Goal: Find specific fact: Find specific fact

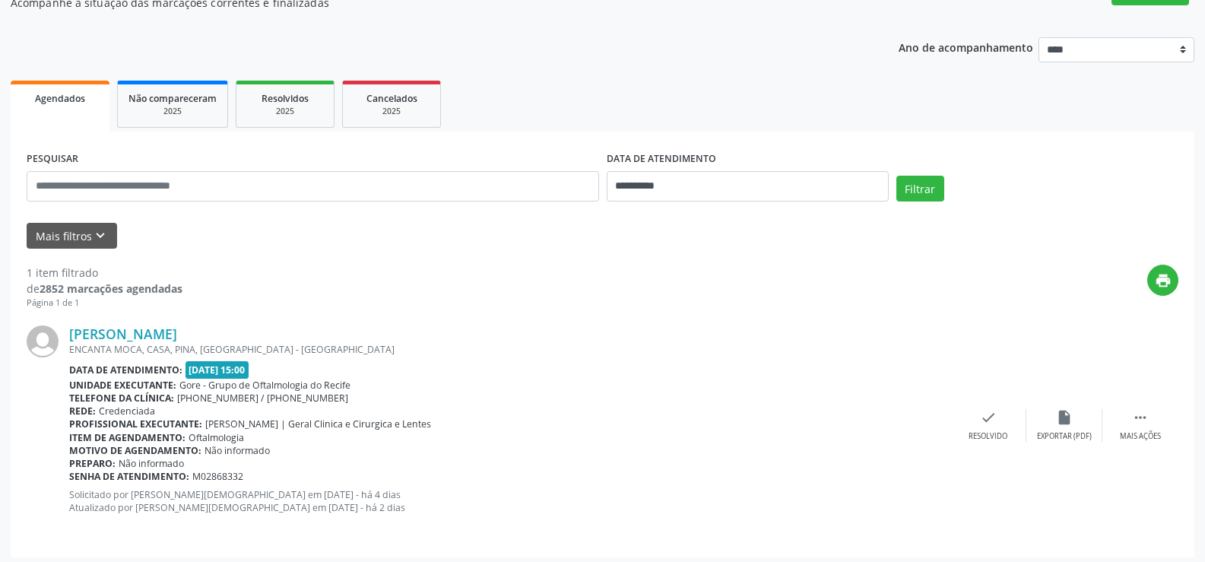
scroll to position [153, 0]
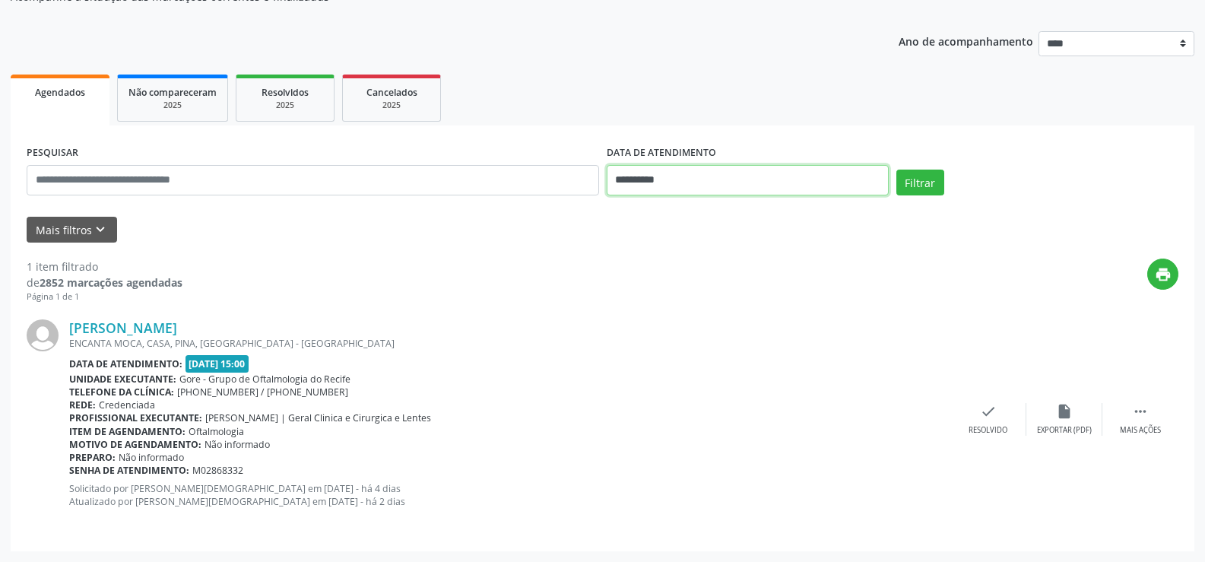
click at [711, 185] on input "**********" at bounding box center [748, 180] width 282 height 30
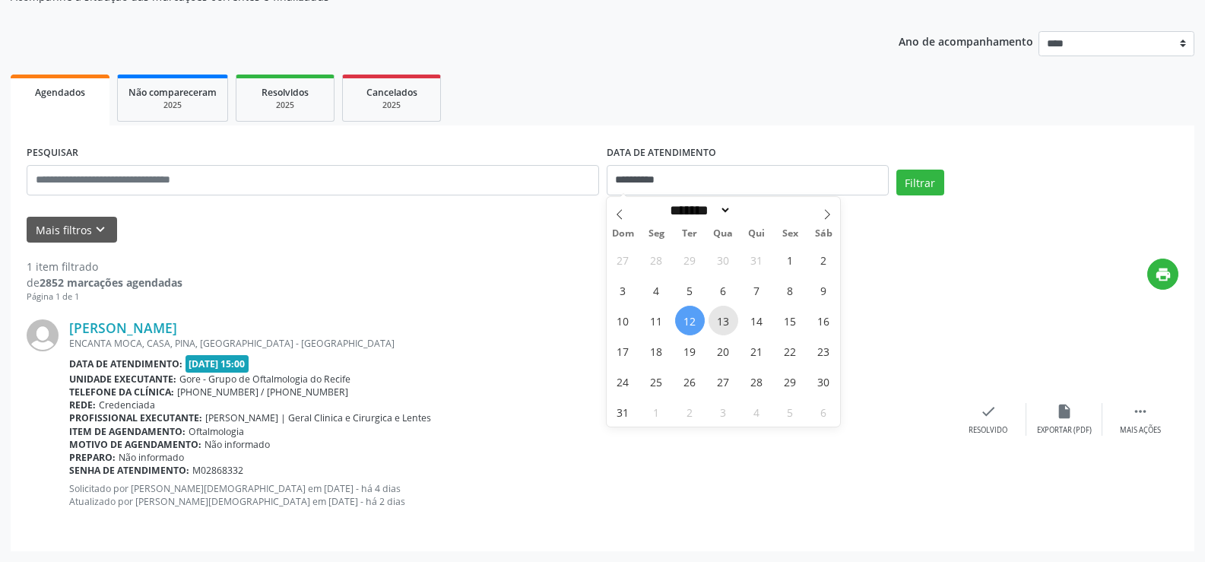
click at [719, 318] on span "13" at bounding box center [723, 321] width 30 height 30
type input "**********"
click at [726, 320] on span "13" at bounding box center [723, 321] width 30 height 30
click at [726, 320] on div "[PERSON_NAME]" at bounding box center [509, 327] width 881 height 17
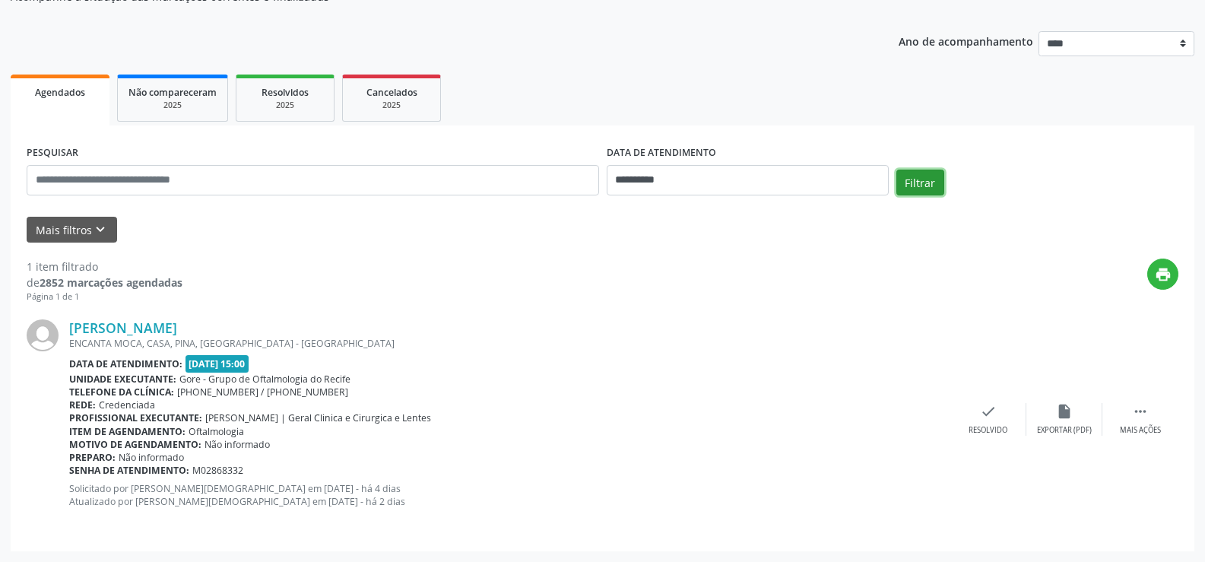
click at [926, 183] on button "Filtrar" at bounding box center [920, 182] width 48 height 26
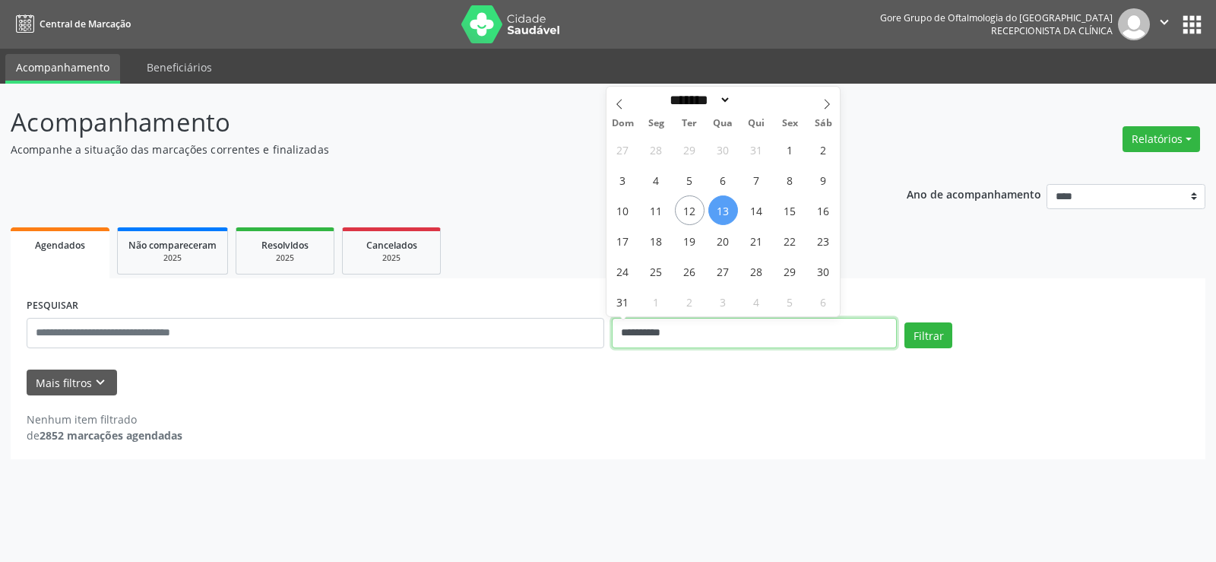
click at [725, 336] on input "**********" at bounding box center [754, 333] width 285 height 30
click at [755, 208] on span "14" at bounding box center [757, 210] width 30 height 30
type input "**********"
click at [755, 208] on span "14" at bounding box center [757, 210] width 30 height 30
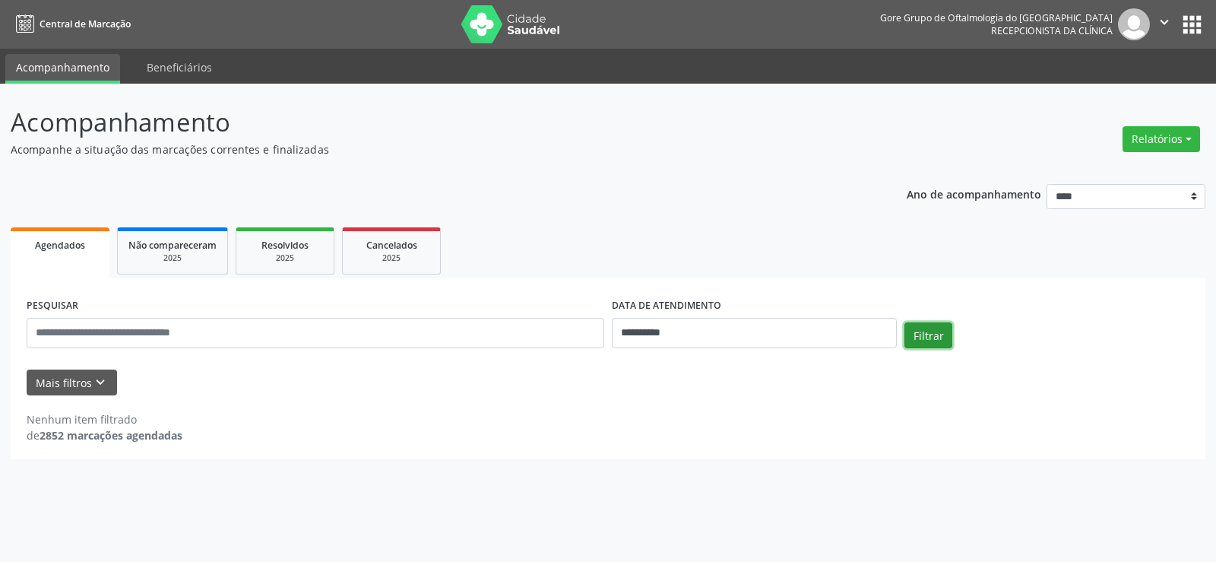
click at [922, 334] on button "Filtrar" at bounding box center [928, 335] width 48 height 26
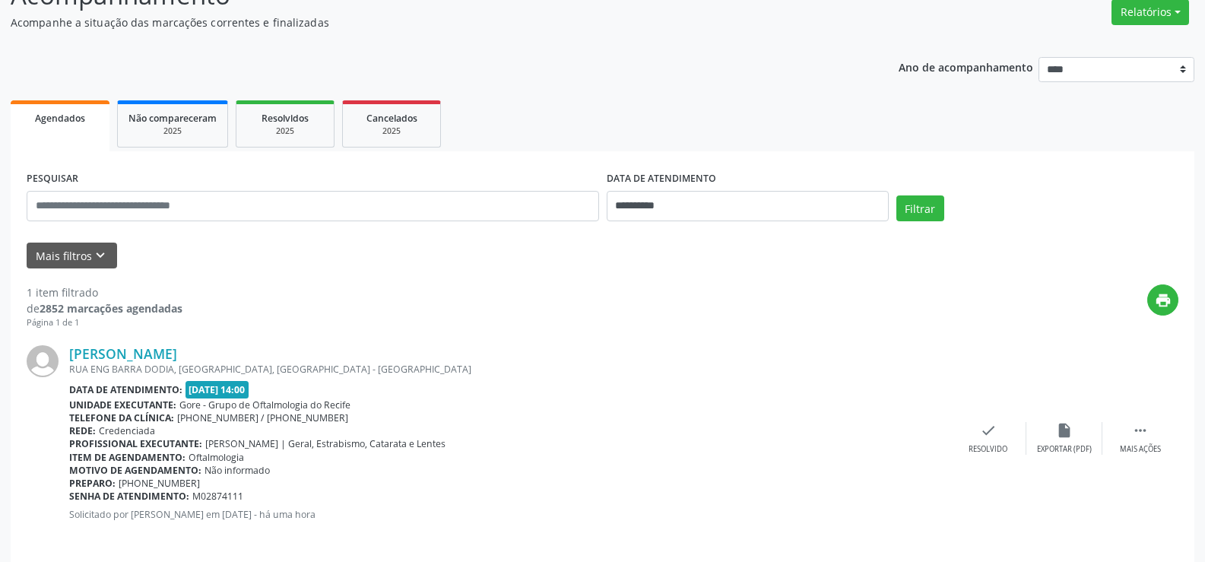
scroll to position [139, 0]
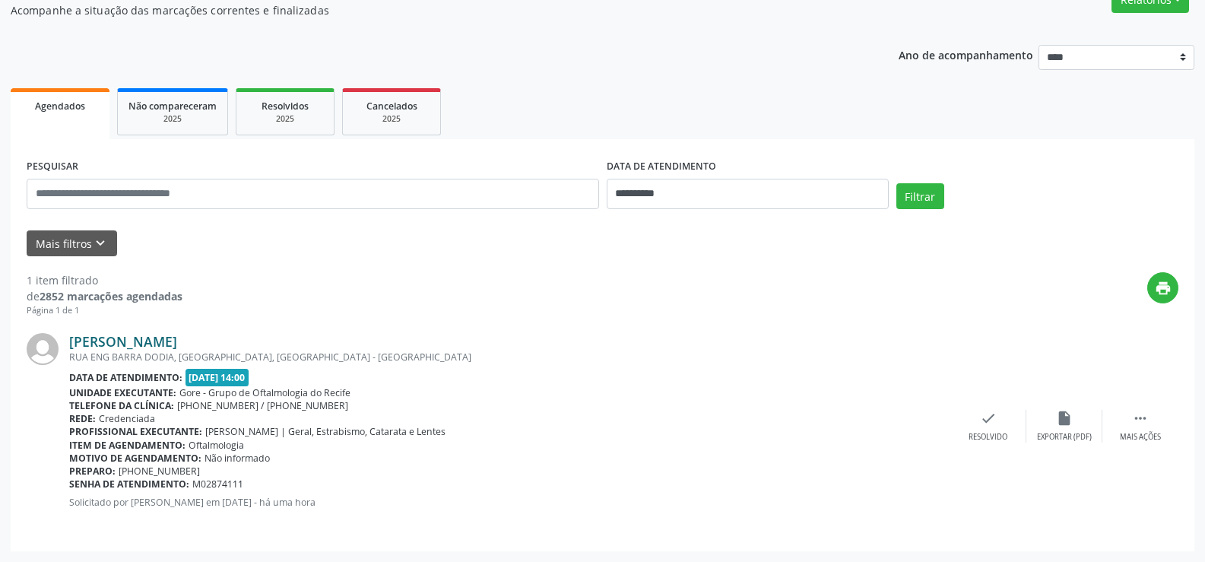
click at [107, 337] on link "[PERSON_NAME]" at bounding box center [123, 341] width 108 height 17
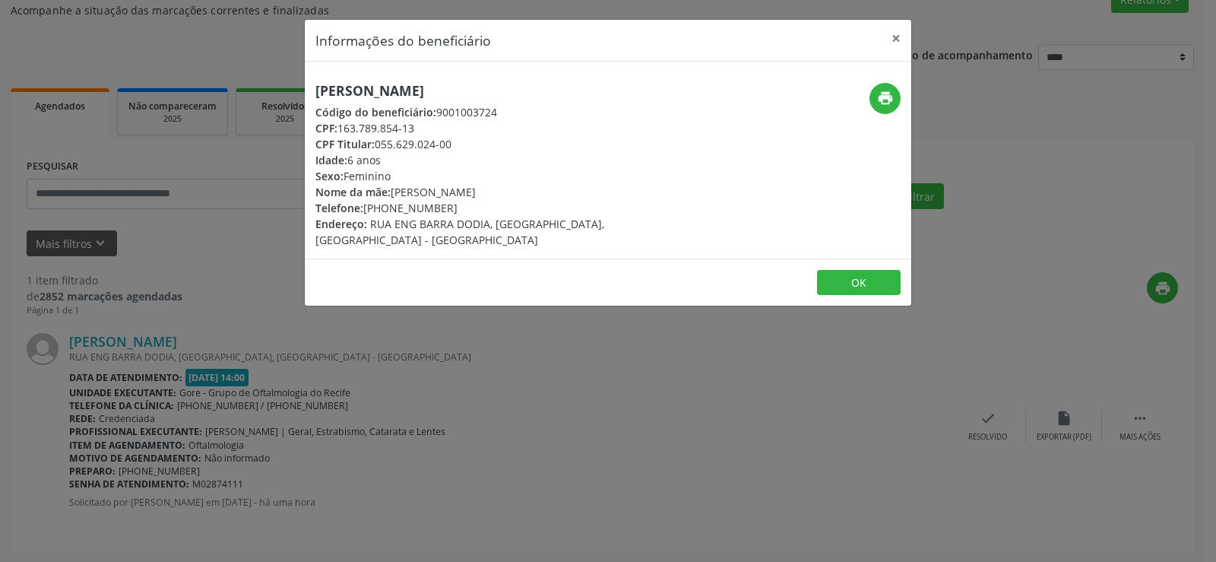
drag, startPoint x: 306, startPoint y: 88, endPoint x: 629, endPoint y: 96, distance: 323.1
click at [629, 96] on div "[PERSON_NAME] Código do beneficiário: 9001003724 CPF: 163.789.854-13 CPF Titula…" at bounding box center [507, 165] width 404 height 165
copy h5 "[PERSON_NAME]"
click at [718, 442] on div "Informações do beneficiário × [PERSON_NAME] Código do beneficiário: 9001003724 …" at bounding box center [608, 281] width 1216 height 562
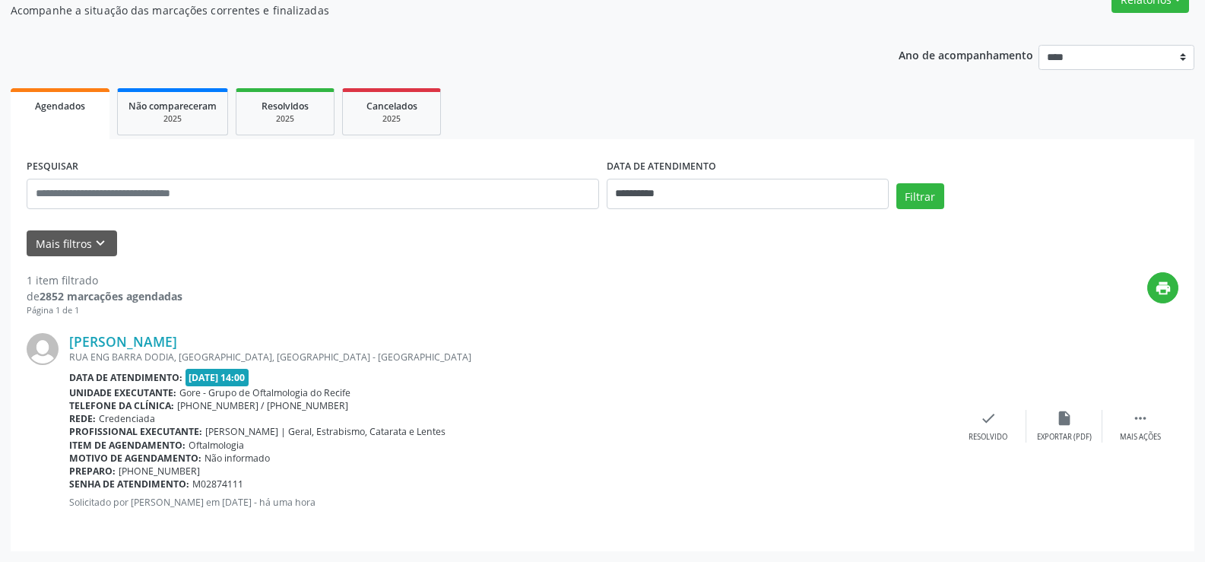
click at [182, 330] on div "[PERSON_NAME] [GEOGRAPHIC_DATA], [GEOGRAPHIC_DATA], [GEOGRAPHIC_DATA] - [GEOGRA…" at bounding box center [602, 426] width 1151 height 218
click at [177, 338] on link "[PERSON_NAME]" at bounding box center [123, 341] width 108 height 17
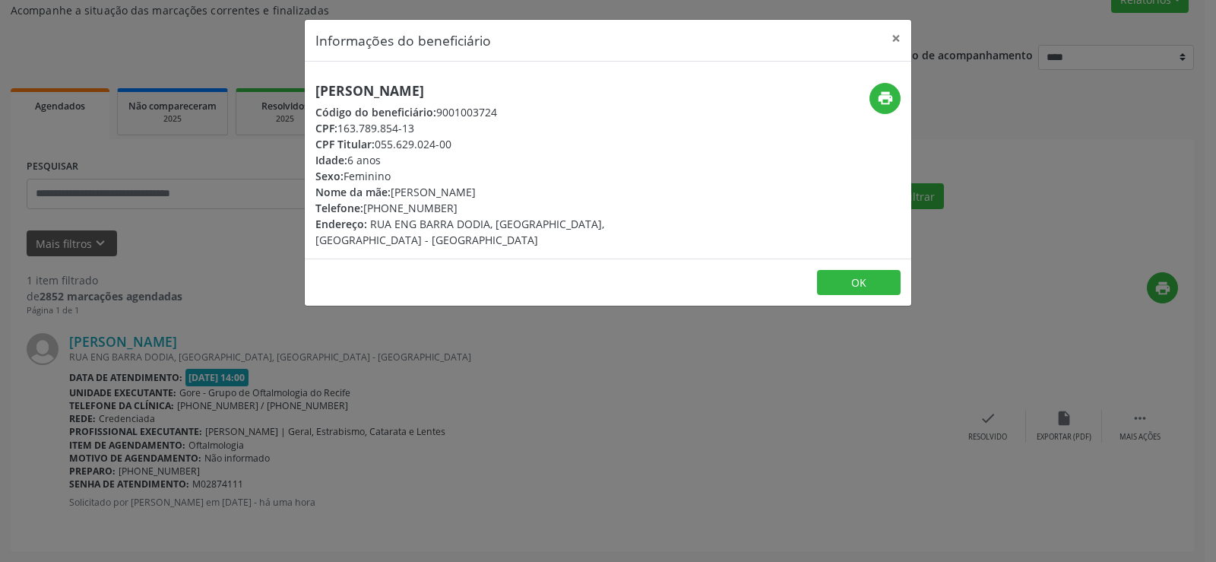
drag, startPoint x: 339, startPoint y: 128, endPoint x: 429, endPoint y: 131, distance: 90.5
click at [429, 131] on div "CPF: 163.789.854-13" at bounding box center [506, 128] width 383 height 16
copy div "163.789.854-13"
click at [895, 43] on button "×" at bounding box center [896, 38] width 30 height 37
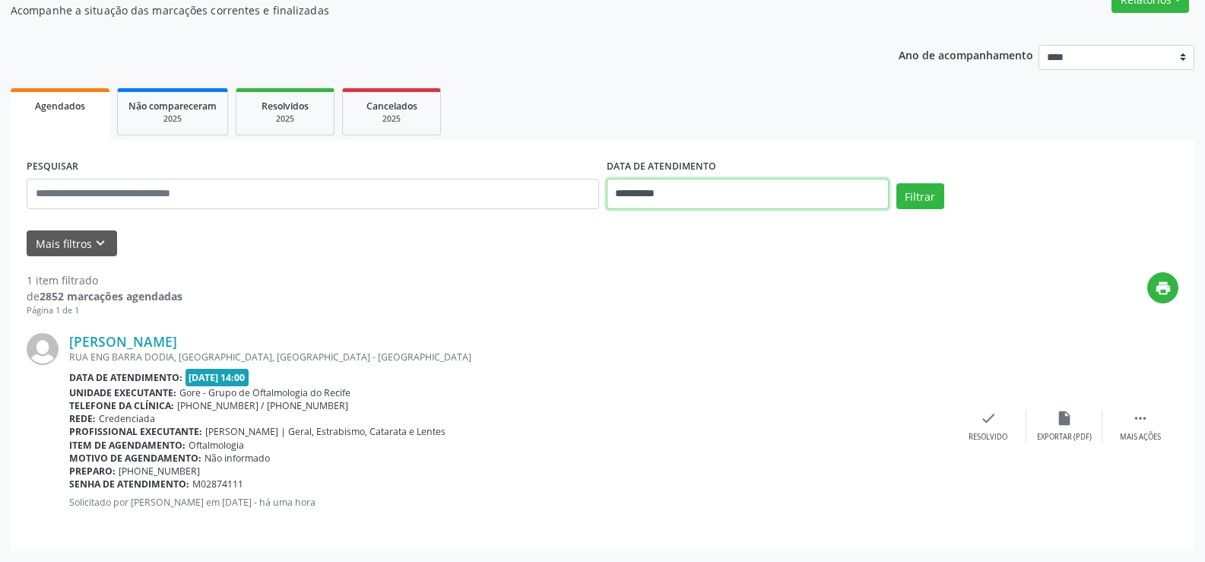
click at [747, 207] on input "**********" at bounding box center [748, 194] width 282 height 30
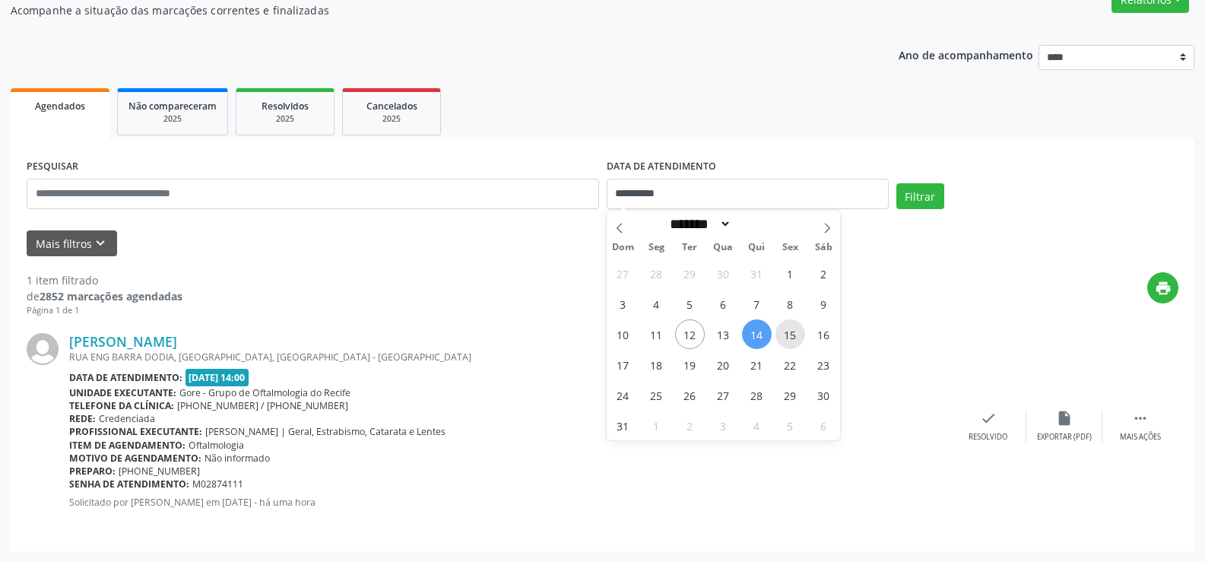
click at [795, 340] on span "15" at bounding box center [790, 334] width 30 height 30
type input "**********"
click at [795, 340] on span "15" at bounding box center [790, 334] width 30 height 30
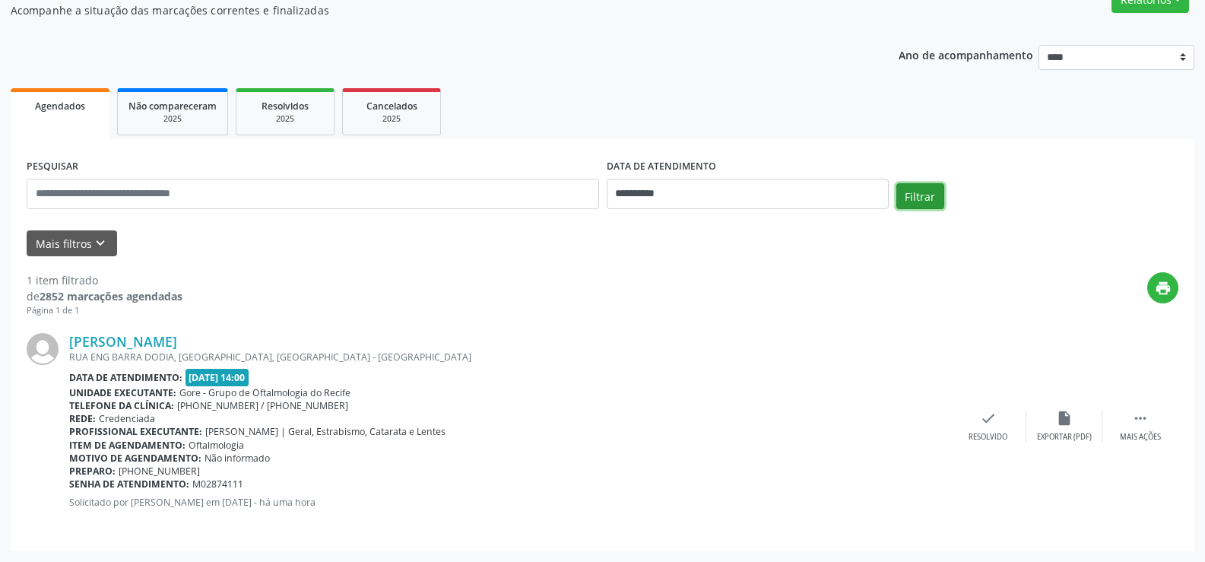
click at [916, 200] on button "Filtrar" at bounding box center [920, 196] width 48 height 26
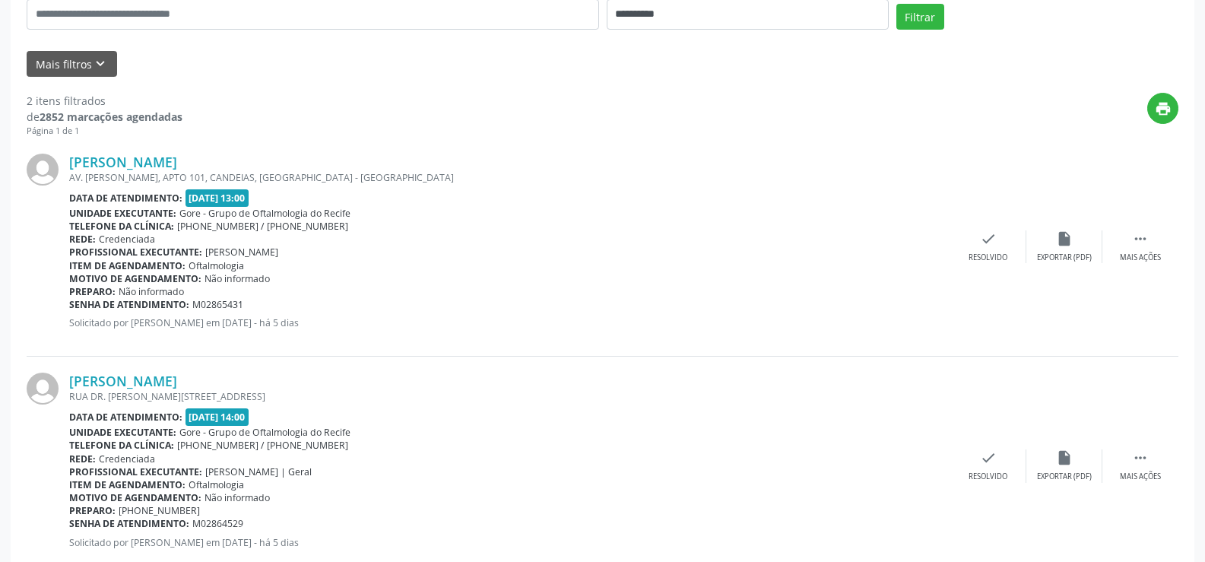
scroll to position [359, 0]
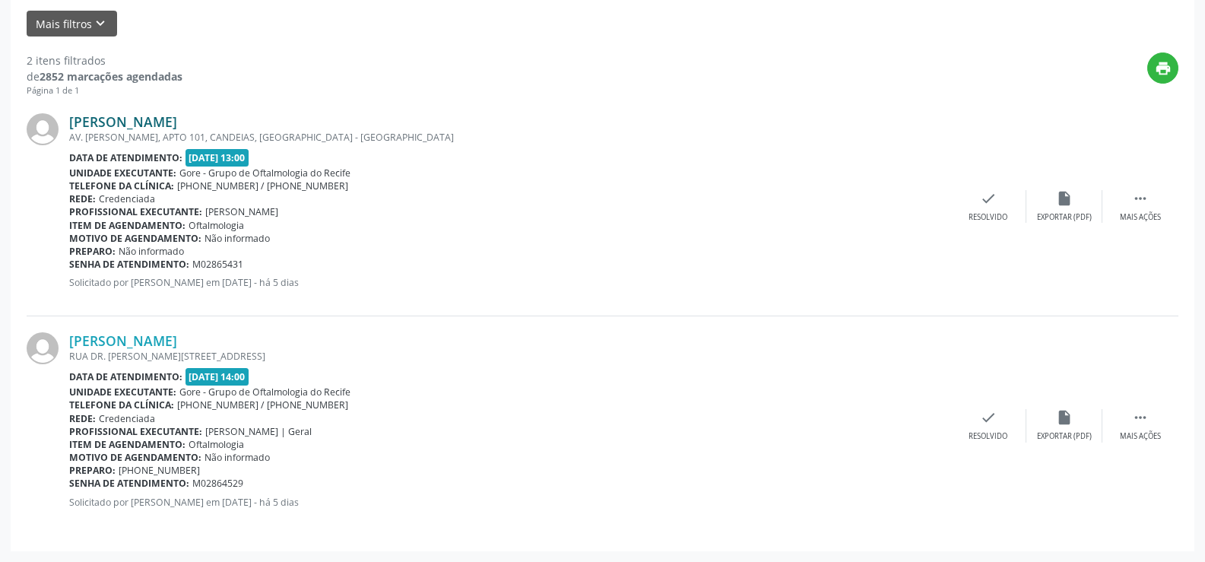
click at [177, 122] on link "[PERSON_NAME]" at bounding box center [123, 121] width 108 height 17
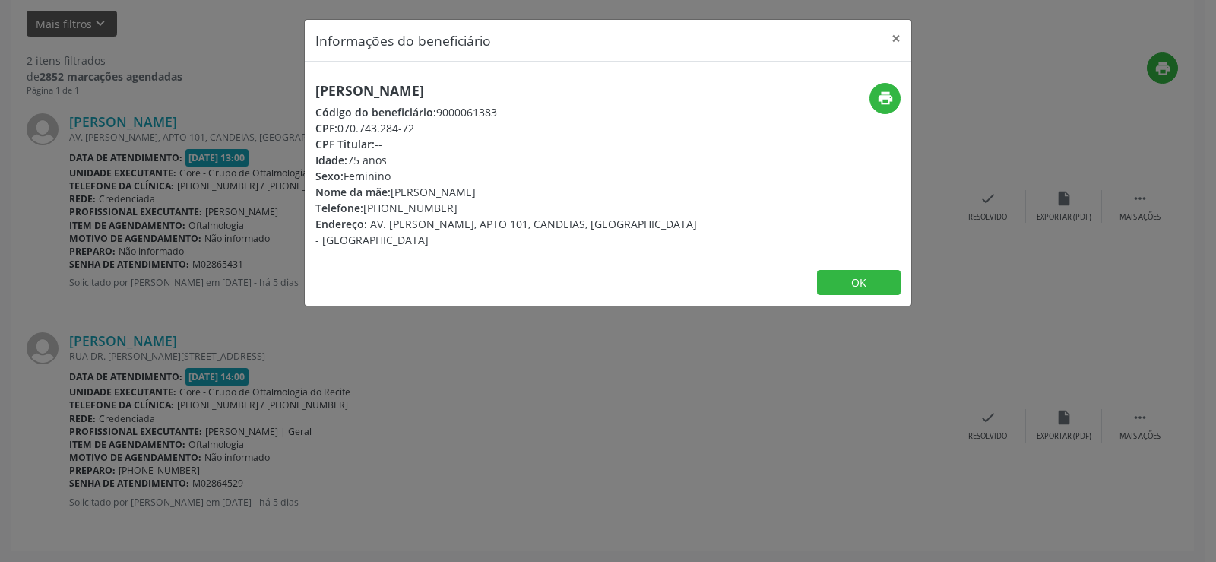
drag, startPoint x: 316, startPoint y: 90, endPoint x: 606, endPoint y: 84, distance: 289.6
click at [606, 84] on h5 "[PERSON_NAME]" at bounding box center [506, 91] width 383 height 16
copy h5 "[PERSON_NAME]"
drag, startPoint x: 337, startPoint y: 128, endPoint x: 432, endPoint y: 135, distance: 94.5
click at [432, 135] on div "CPF: 070.743.284-72" at bounding box center [506, 128] width 383 height 16
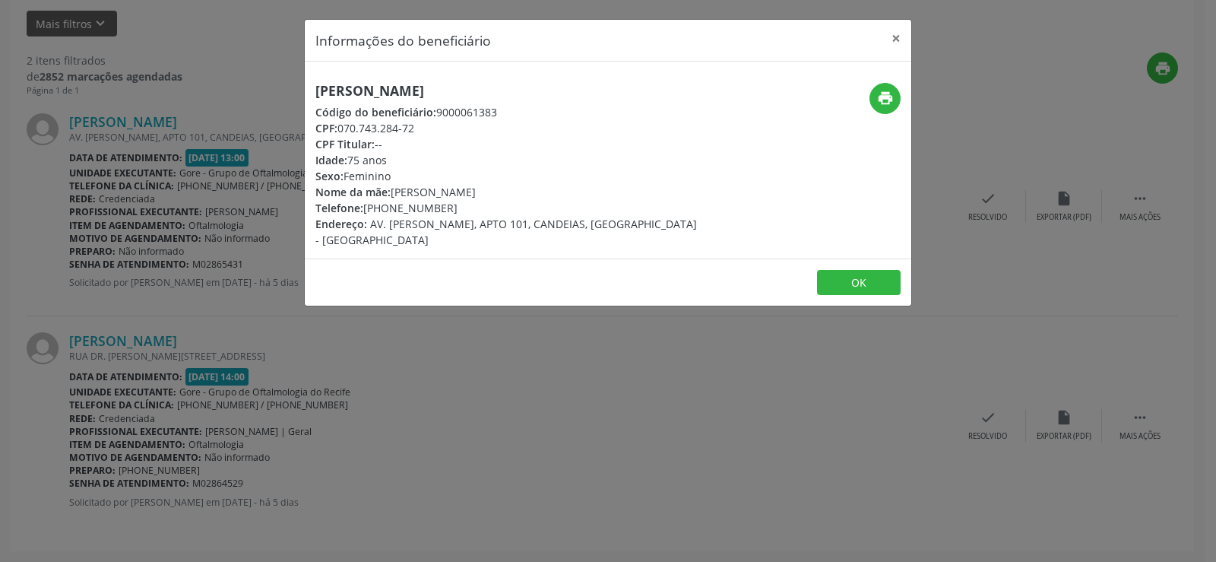
copy div "070.743.284-72"
click at [612, 356] on div "Informações do beneficiário × [PERSON_NAME] Código do beneficiário: 9000061383 …" at bounding box center [608, 281] width 1216 height 562
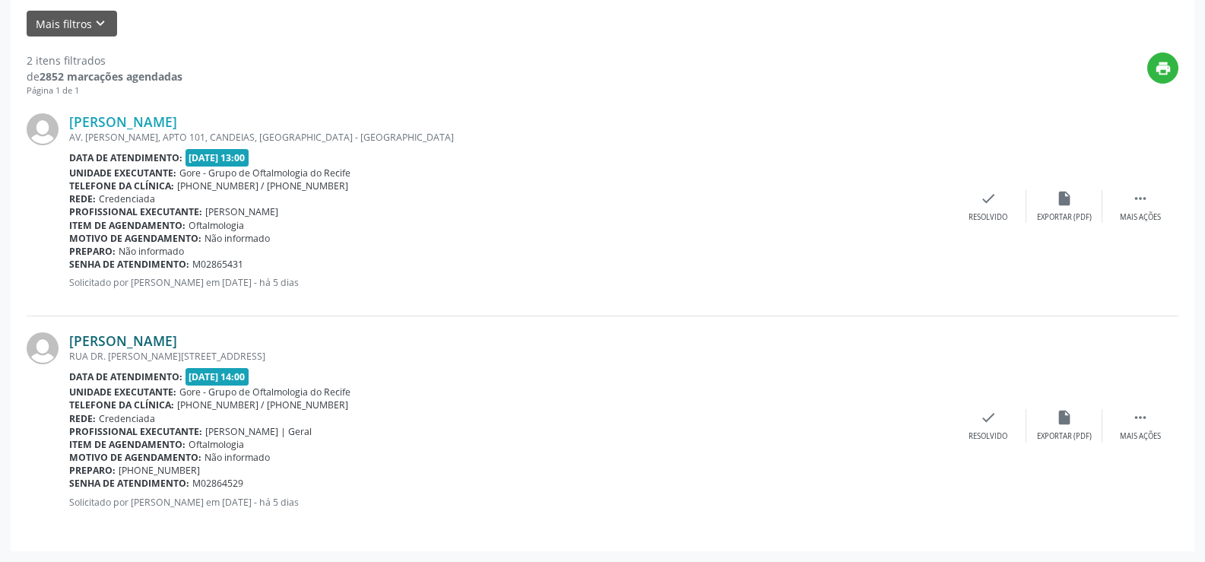
click at [177, 346] on link "[PERSON_NAME]" at bounding box center [123, 340] width 108 height 17
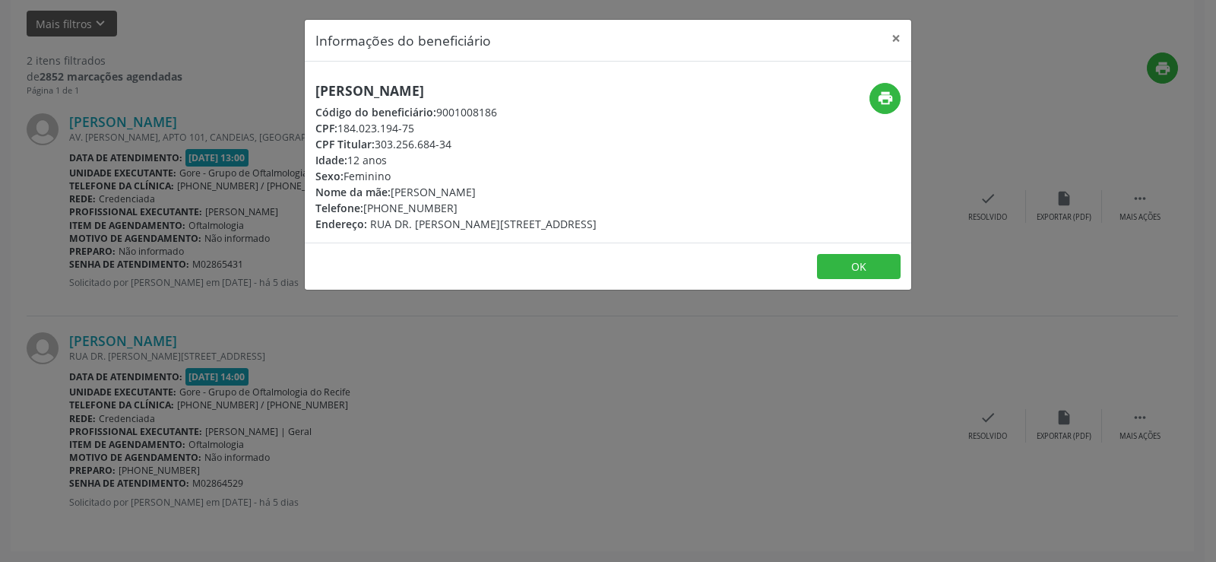
drag, startPoint x: 308, startPoint y: 87, endPoint x: 653, endPoint y: 75, distance: 345.2
click at [653, 75] on div "[PERSON_NAME] Código do beneficiário: 9001008186 CPF: 184.023.194-75 CPF Titula…" at bounding box center [608, 152] width 607 height 181
copy h5 "[PERSON_NAME]"
drag, startPoint x: 558, startPoint y: 471, endPoint x: 551, endPoint y: 482, distance: 12.6
click at [559, 474] on div "Informações do beneficiário × [PERSON_NAME] Código do beneficiário: 9001008186 …" at bounding box center [608, 281] width 1216 height 562
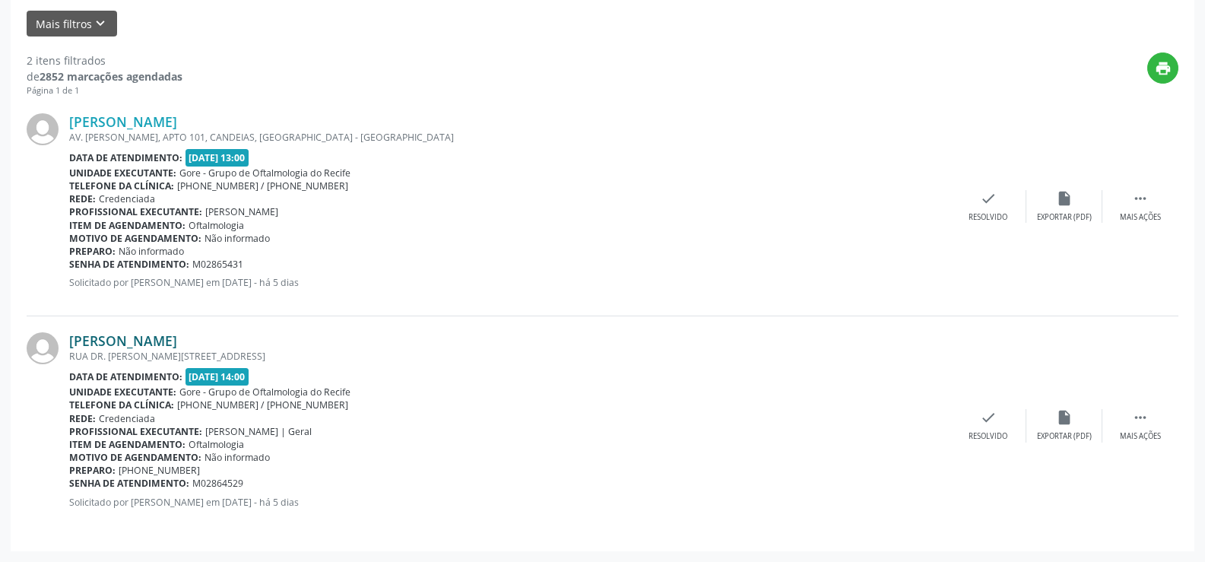
click at [177, 341] on link "[PERSON_NAME]" at bounding box center [123, 340] width 108 height 17
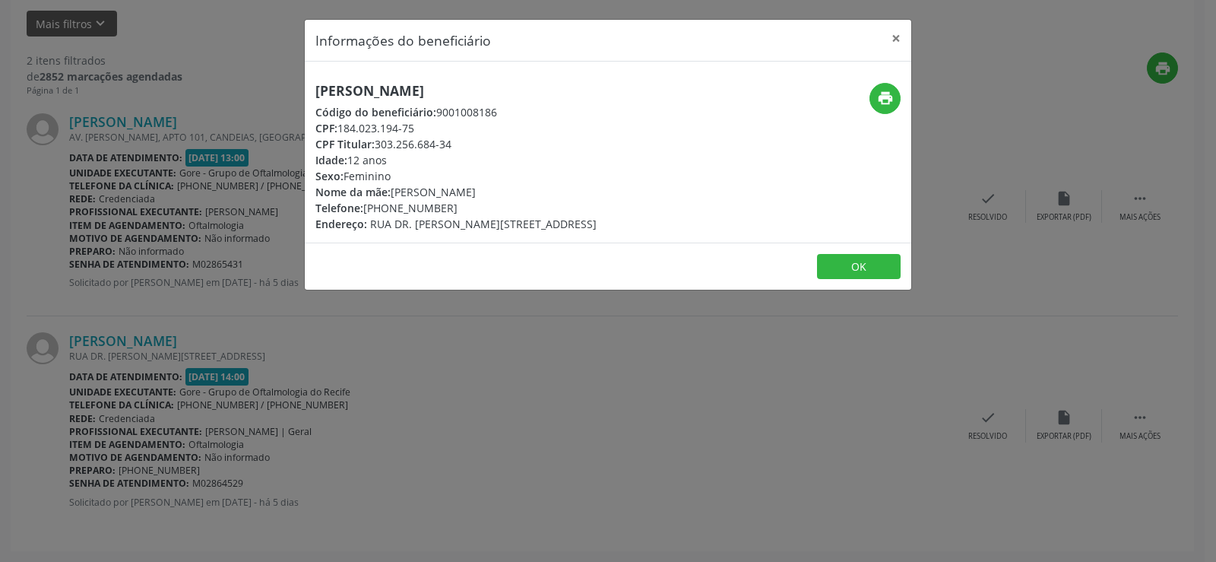
drag, startPoint x: 337, startPoint y: 131, endPoint x: 430, endPoint y: 125, distance: 92.9
click at [430, 125] on div "CPF: 184.023.194-75" at bounding box center [455, 128] width 281 height 16
copy div "184.023.194-75"
drag, startPoint x: 366, startPoint y: 207, endPoint x: 458, endPoint y: 214, distance: 92.2
click at [458, 214] on div "Telefone: [PHONE_NUMBER]" at bounding box center [455, 208] width 281 height 16
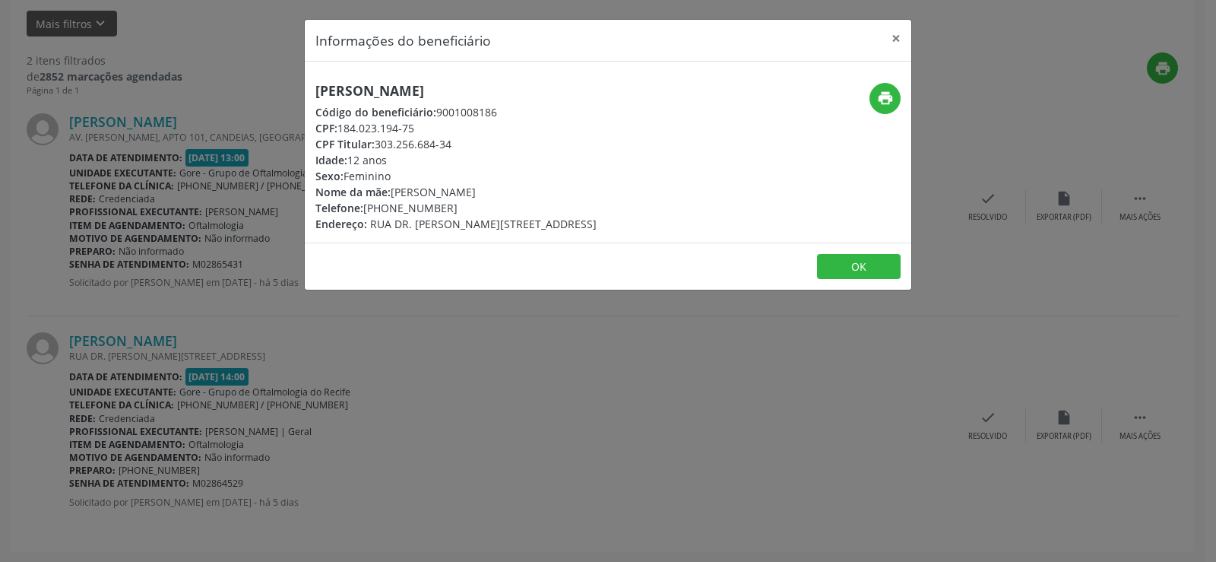
copy div "[PHONE_NUMBER]"
click at [702, 452] on div "Informações do beneficiário × [PERSON_NAME] Código do beneficiário: 9001008186 …" at bounding box center [608, 281] width 1216 height 562
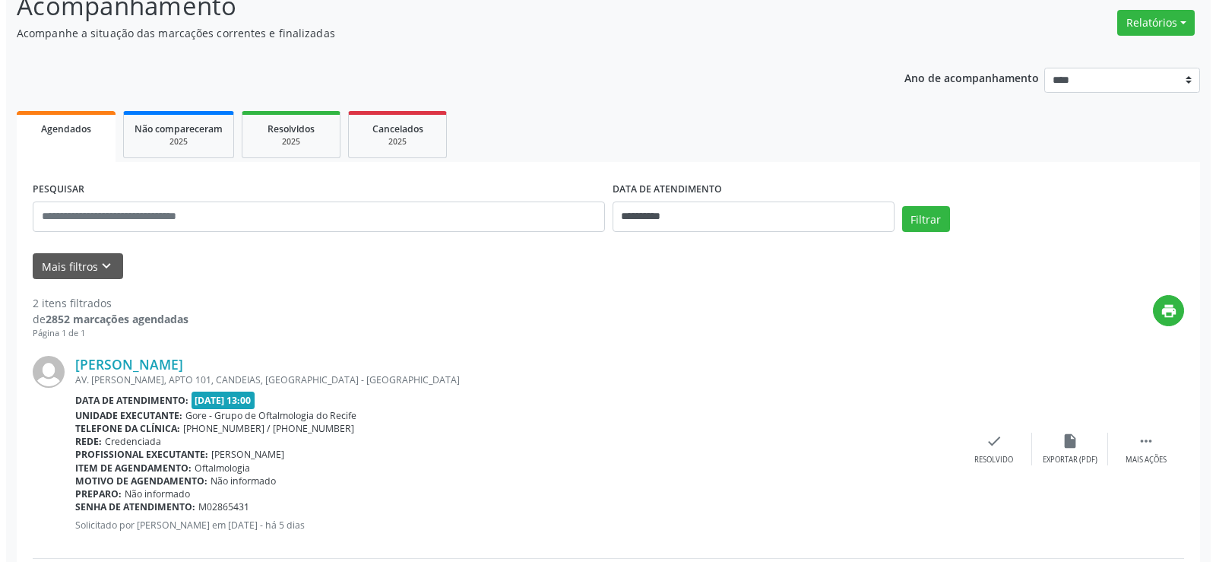
scroll to position [0, 0]
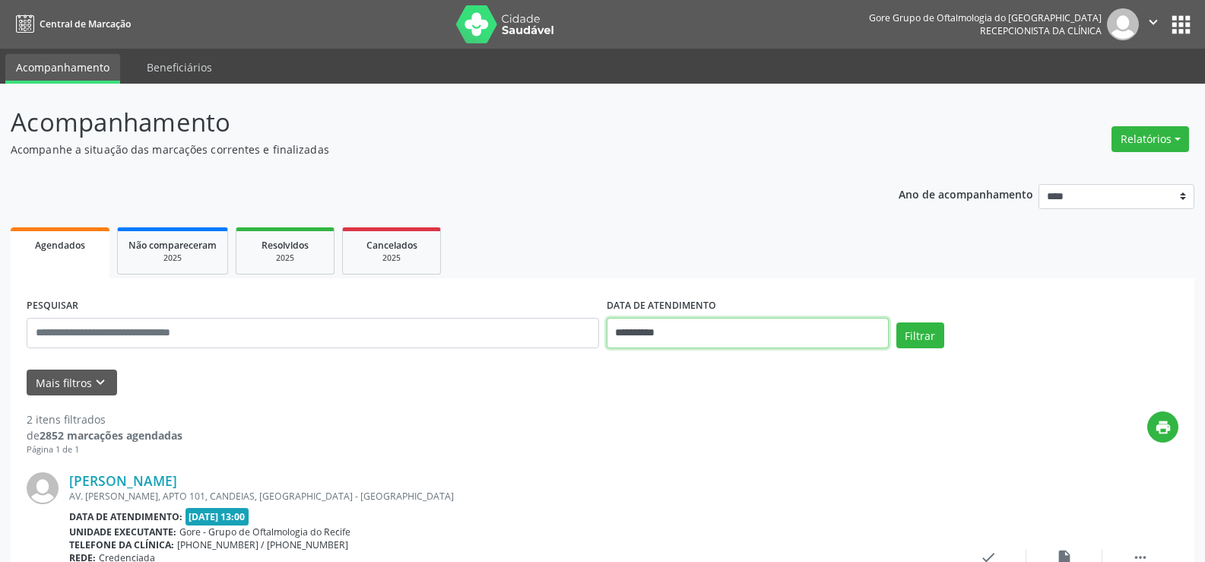
click at [716, 324] on input "**********" at bounding box center [748, 333] width 282 height 30
click at [831, 216] on span "16" at bounding box center [824, 210] width 30 height 30
type input "**********"
click at [831, 216] on span "16" at bounding box center [824, 210] width 30 height 30
click at [932, 330] on button "Filtrar" at bounding box center [920, 335] width 48 height 26
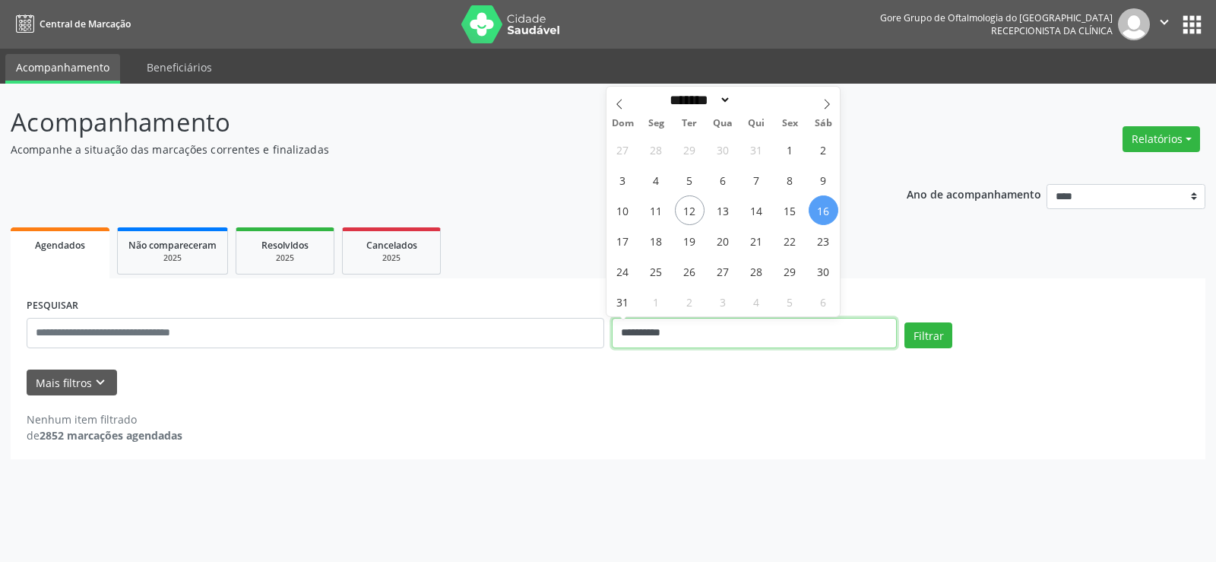
click at [784, 347] on input "**********" at bounding box center [754, 333] width 285 height 30
click at [660, 240] on span "18" at bounding box center [656, 241] width 30 height 30
type input "**********"
click at [660, 240] on span "18" at bounding box center [656, 241] width 30 height 30
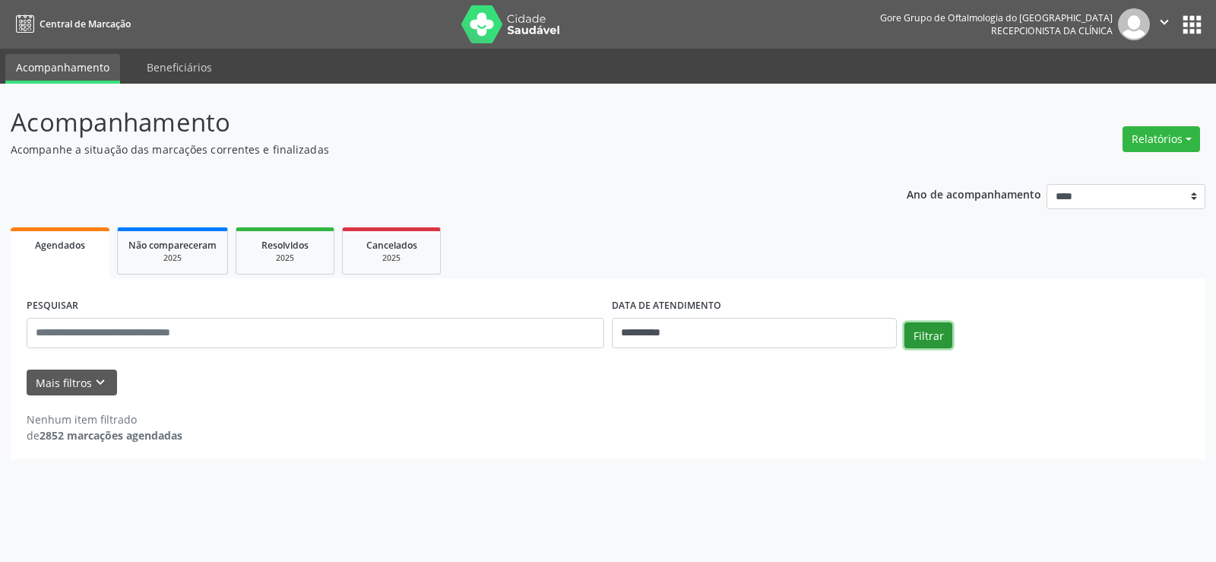
click at [924, 340] on button "Filtrar" at bounding box center [928, 335] width 48 height 26
